Goal: Communication & Community: Answer question/provide support

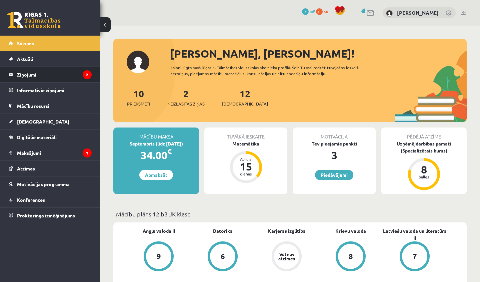
click at [54, 82] on legend "Ziņojumi 2" at bounding box center [54, 74] width 75 height 15
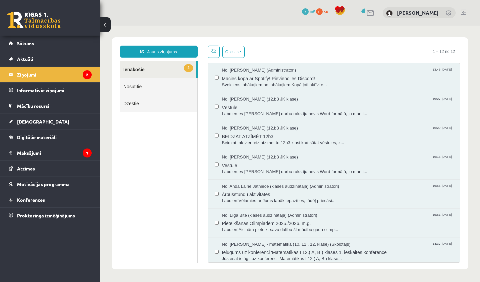
click at [172, 68] on link "2 Ienākošie" at bounding box center [158, 69] width 76 height 17
drag, startPoint x: 426, startPoint y: 213, endPoint x: 429, endPoint y: 282, distance: 69.4
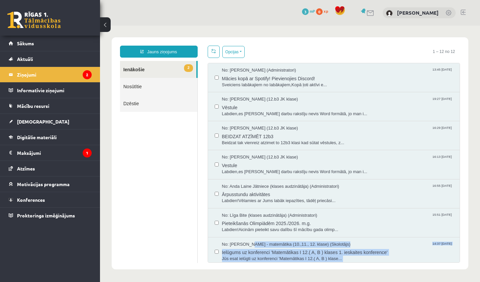
scroll to position [1, 0]
drag, startPoint x: 460, startPoint y: 239, endPoint x: 452, endPoint y: 200, distance: 39.1
click at [452, 220] on div "Opcijas Atzīmēt visus ziņojumus Atcelt izvēlētos Atzīmēt visus kā lasītus Atzīm…" at bounding box center [334, 153] width 263 height 217
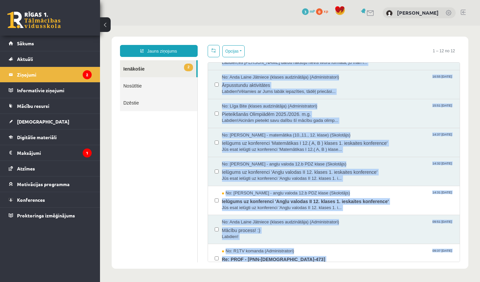
scroll to position [144, 0]
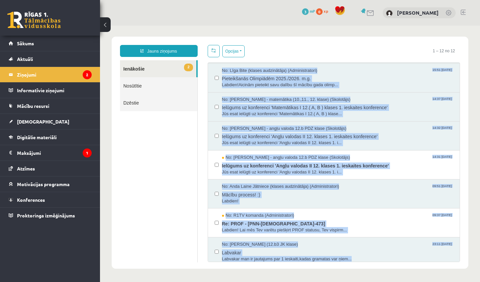
drag, startPoint x: 435, startPoint y: 146, endPoint x: 432, endPoint y: 259, distance: 112.7
click at [432, 259] on div "No: [PERSON_NAME] (Administratori) 13:45 [DATE] Mācies kopā ar Spotify! Pievien…" at bounding box center [334, 92] width 252 height 348
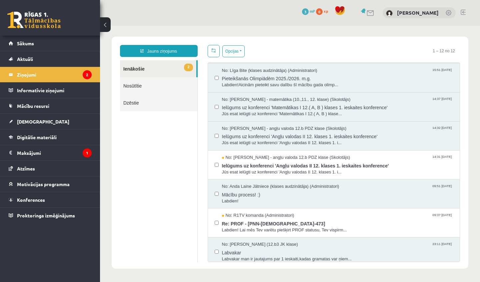
click at [467, 81] on div "**********" at bounding box center [290, 153] width 357 height 232
click at [327, 169] on span "Jūs esat ielūgti uz konferenci 'Angļu valodas II 12. klases 1. i..." at bounding box center [337, 172] width 231 height 6
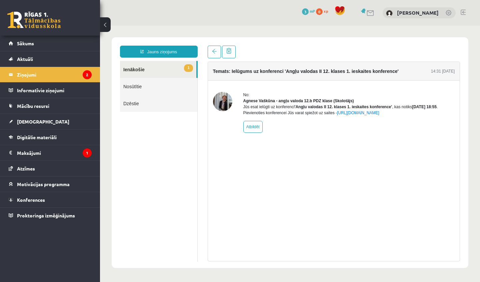
scroll to position [0, 0]
click at [215, 51] on span at bounding box center [214, 51] width 5 height 5
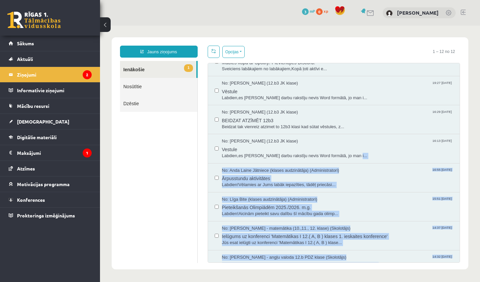
scroll to position [140, 0]
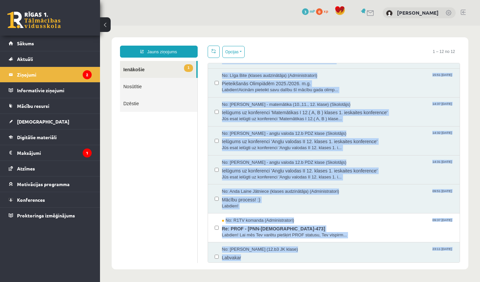
drag, startPoint x: 342, startPoint y: 254, endPoint x: 344, endPoint y: 282, distance: 27.7
click at [344, 281] on html "**********" at bounding box center [290, 154] width 380 height 256
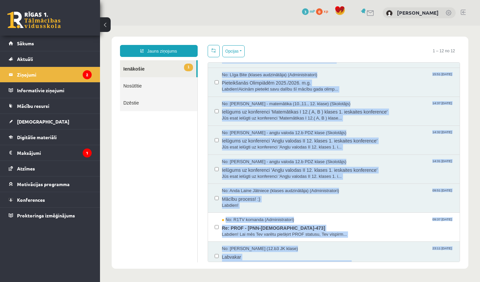
scroll to position [144, 0]
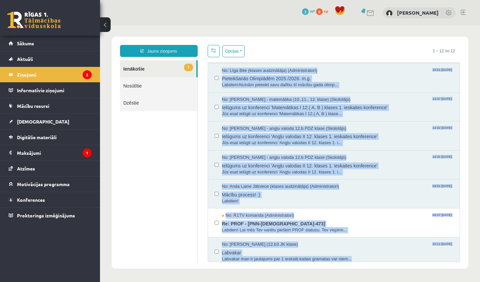
click at [470, 105] on body "**********" at bounding box center [290, 153] width 380 height 256
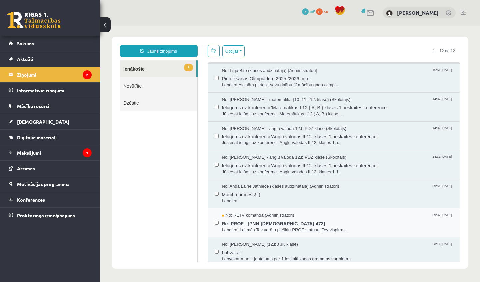
click at [308, 213] on div "No: R1TV komanda (Administratori) 09:37 08/09/2025" at bounding box center [337, 216] width 231 height 6
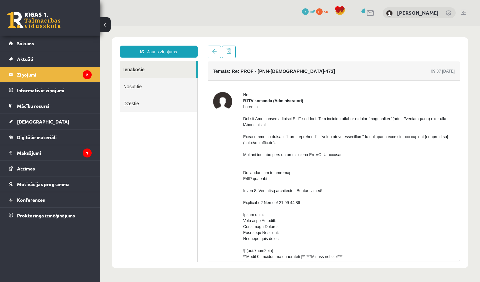
scroll to position [0, 0]
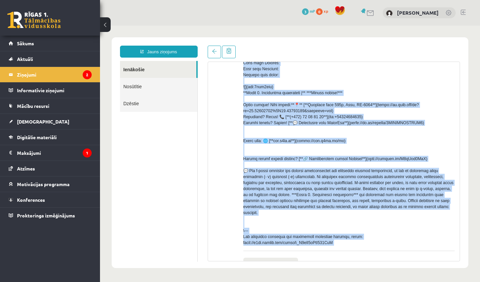
drag, startPoint x: 292, startPoint y: 176, endPoint x: 343, endPoint y: 279, distance: 114.7
click at [344, 279] on body "Jauns ziņojums Ienākošie Nosūtītie Dzēstie ********* ********* ******* Temats: …" at bounding box center [290, 153] width 380 height 254
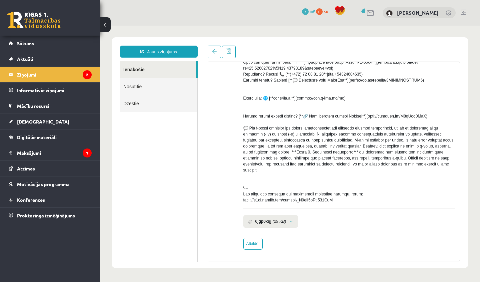
click at [276, 238] on div "No: R1TV komanda (Administratori) 6jgp0xqj. (29 KB) Atbildēt" at bounding box center [349, 67] width 212 height 365
click at [255, 242] on link "Atbildēt" at bounding box center [252, 244] width 19 height 12
type input "**********"
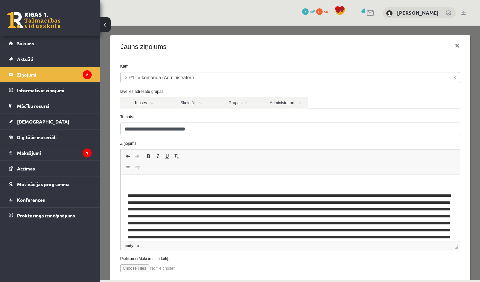
click at [153, 184] on body "Editor, wiswyg-editor-47024890549800-1758025445-275" at bounding box center [290, 230] width 326 height 98
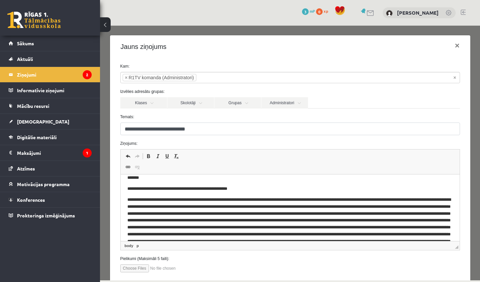
click at [239, 169] on span "Editor toolbars Undo Keyboard shortcut Command+Z Redo Keyboard shortcut Command…" at bounding box center [290, 162] width 339 height 25
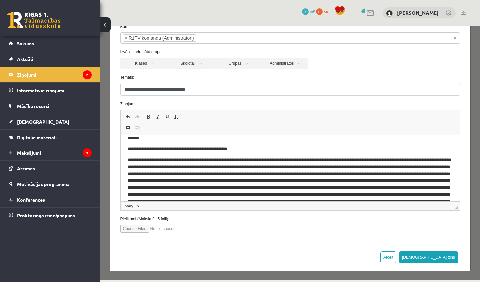
click at [256, 147] on p "**********" at bounding box center [290, 149] width 326 height 7
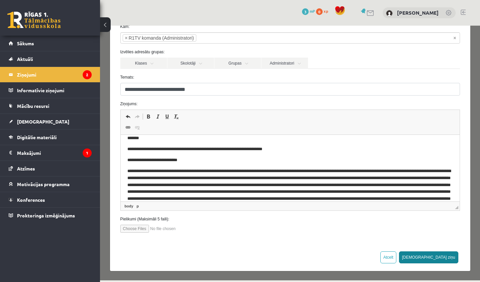
click at [450, 254] on button "Sūtīt ziņu" at bounding box center [428, 258] width 59 height 12
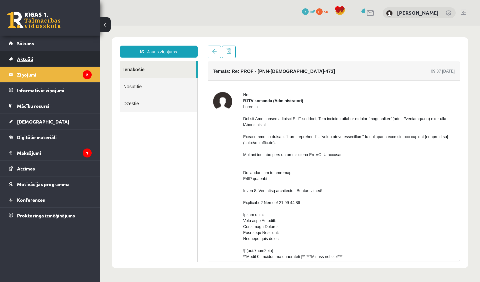
scroll to position [0, 0]
click at [47, 80] on legend "Ziņojumi 2" at bounding box center [54, 74] width 75 height 15
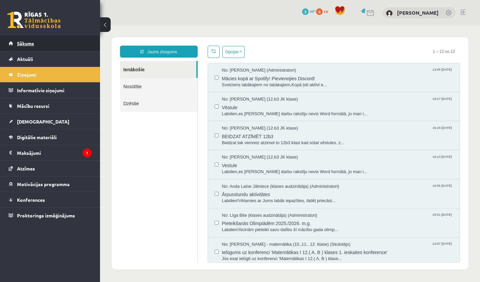
click at [58, 38] on link "Sākums" at bounding box center [50, 43] width 83 height 15
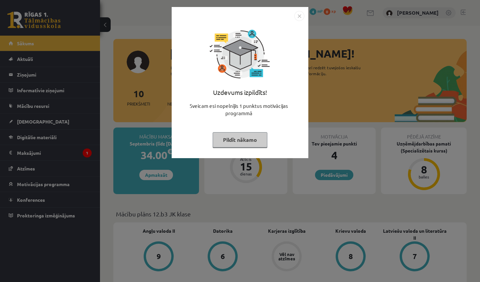
click at [301, 19] on img "Close" at bounding box center [299, 16] width 10 height 10
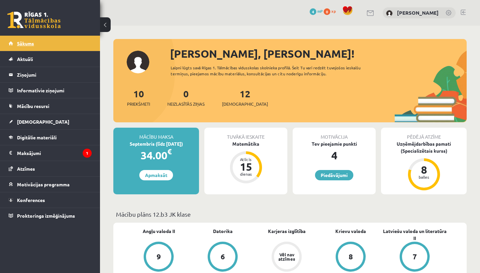
click at [46, 45] on link "Sākums" at bounding box center [50, 43] width 83 height 15
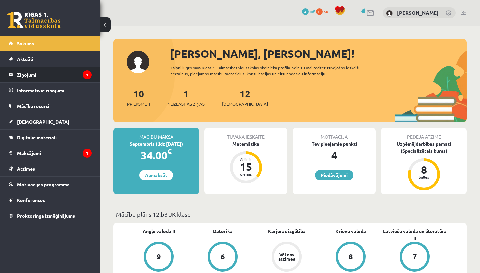
click at [46, 76] on legend "Ziņojumi 1" at bounding box center [54, 74] width 75 height 15
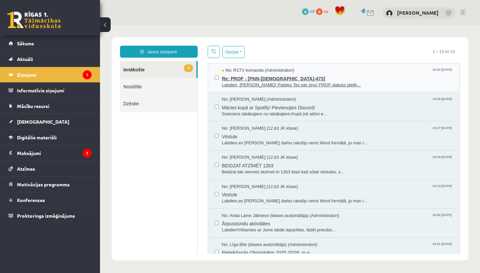
click at [377, 69] on div "No: R1TV komanda (Administratori) 15:32 16/09/2025" at bounding box center [337, 70] width 231 height 6
